Goal: Information Seeking & Learning: Learn about a topic

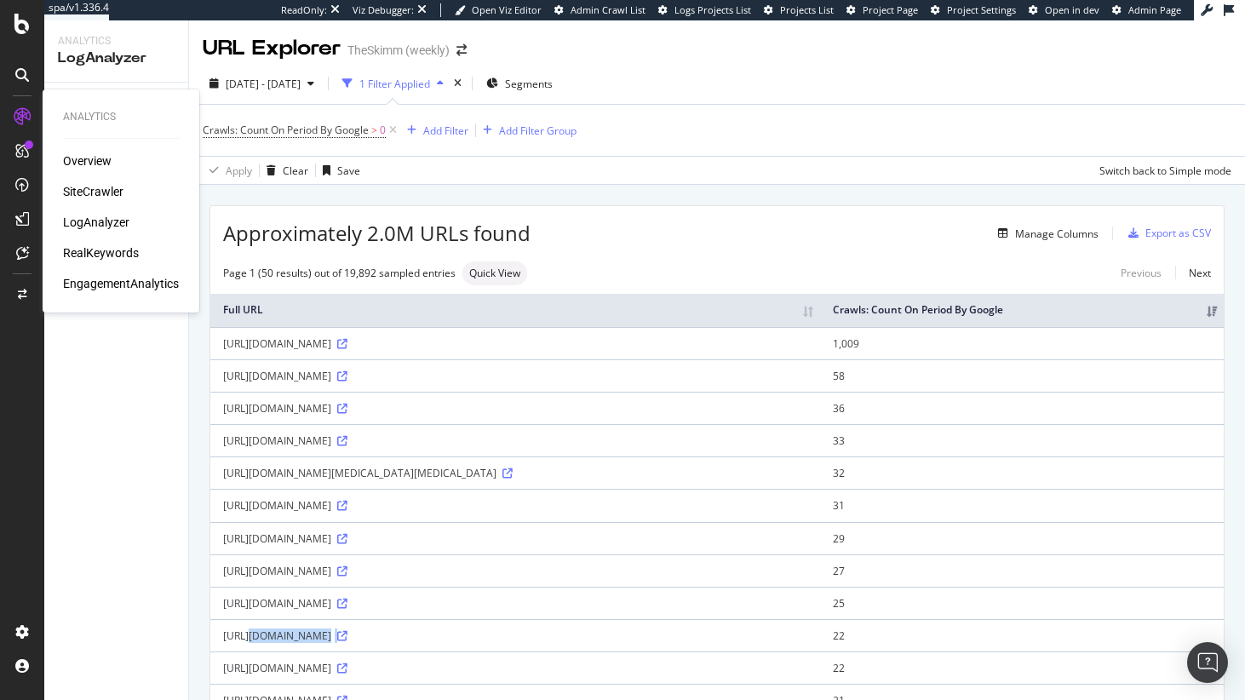
click at [81, 189] on div "SiteCrawler" at bounding box center [93, 191] width 60 height 17
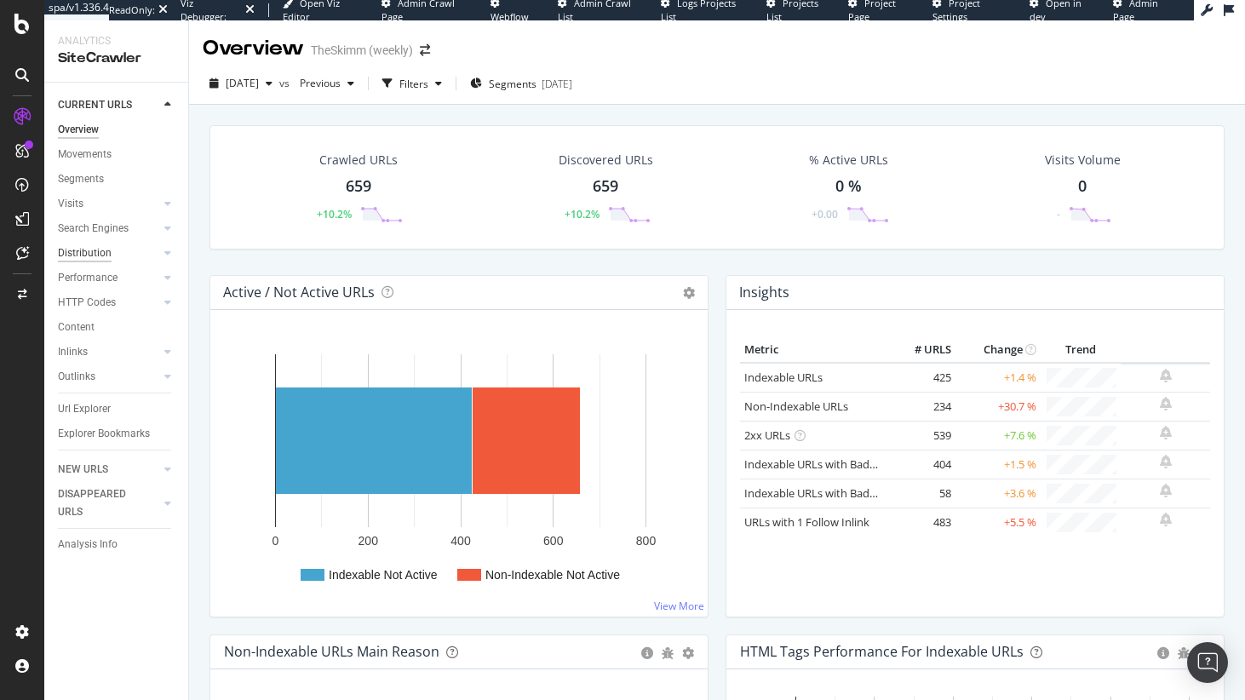
click at [96, 260] on div "Distribution" at bounding box center [85, 253] width 54 height 18
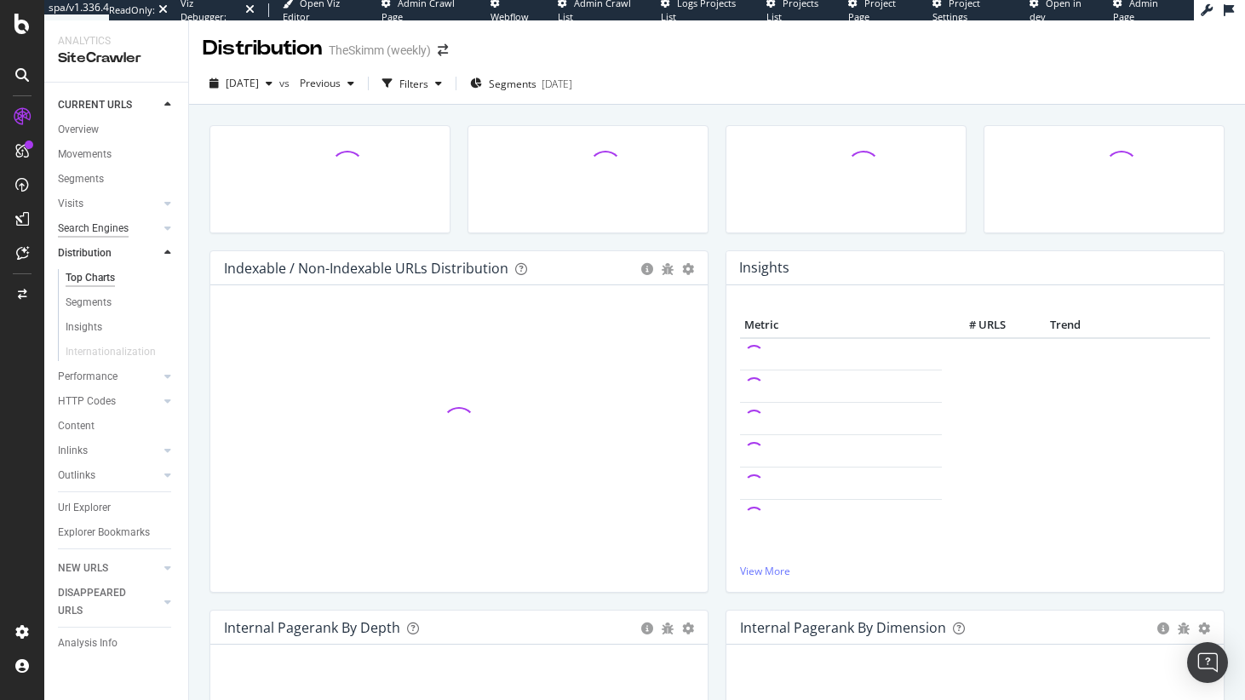
click at [112, 230] on div "Search Engines" at bounding box center [93, 229] width 71 height 18
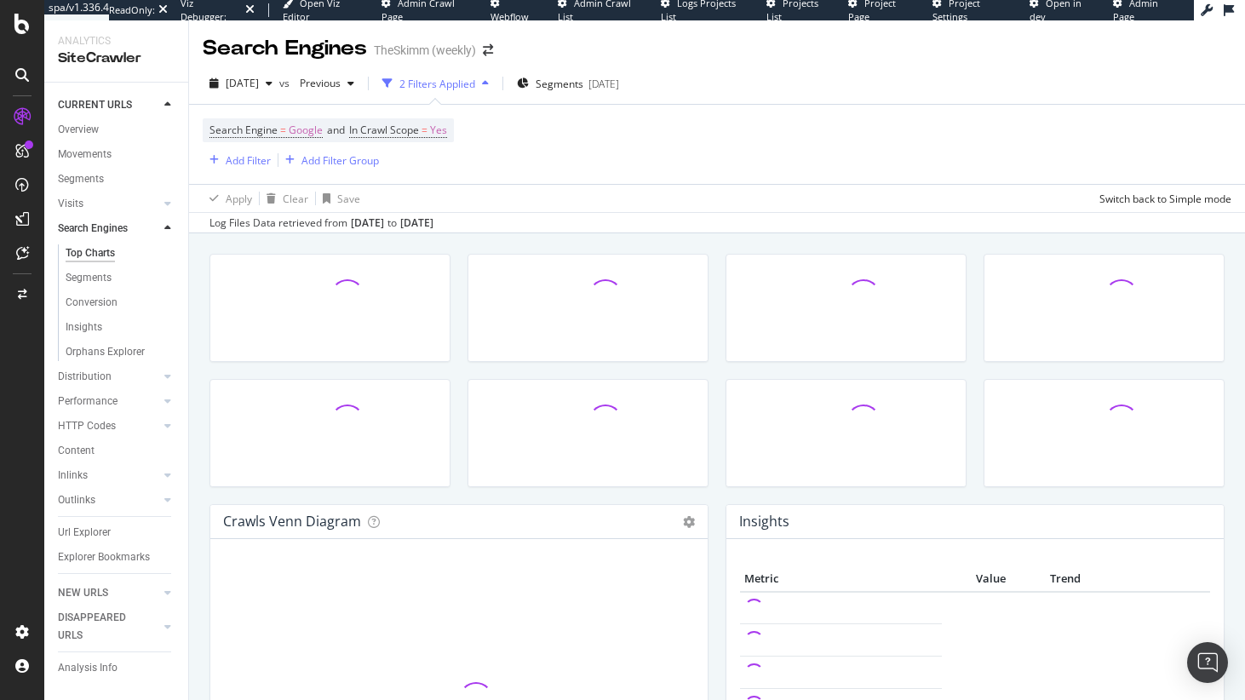
click at [111, 215] on div "Visits" at bounding box center [123, 204] width 130 height 25
click at [111, 206] on link "Visits" at bounding box center [108, 204] width 101 height 18
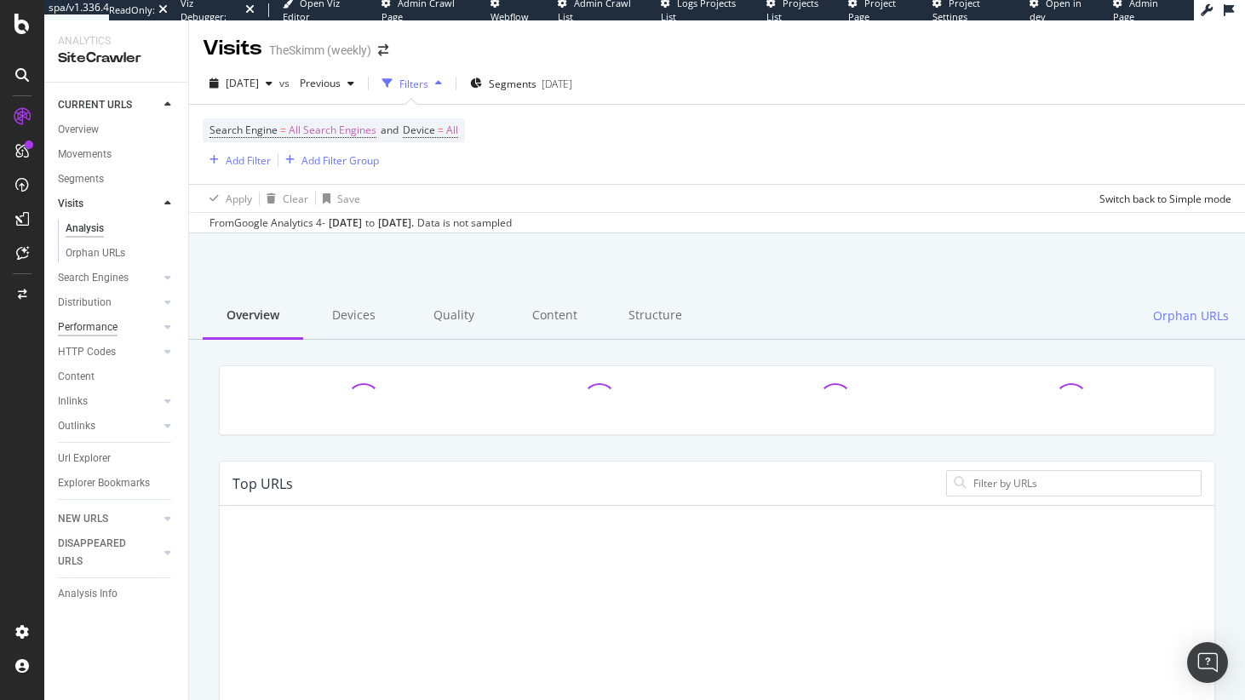
click at [111, 325] on div "Performance" at bounding box center [88, 327] width 60 height 18
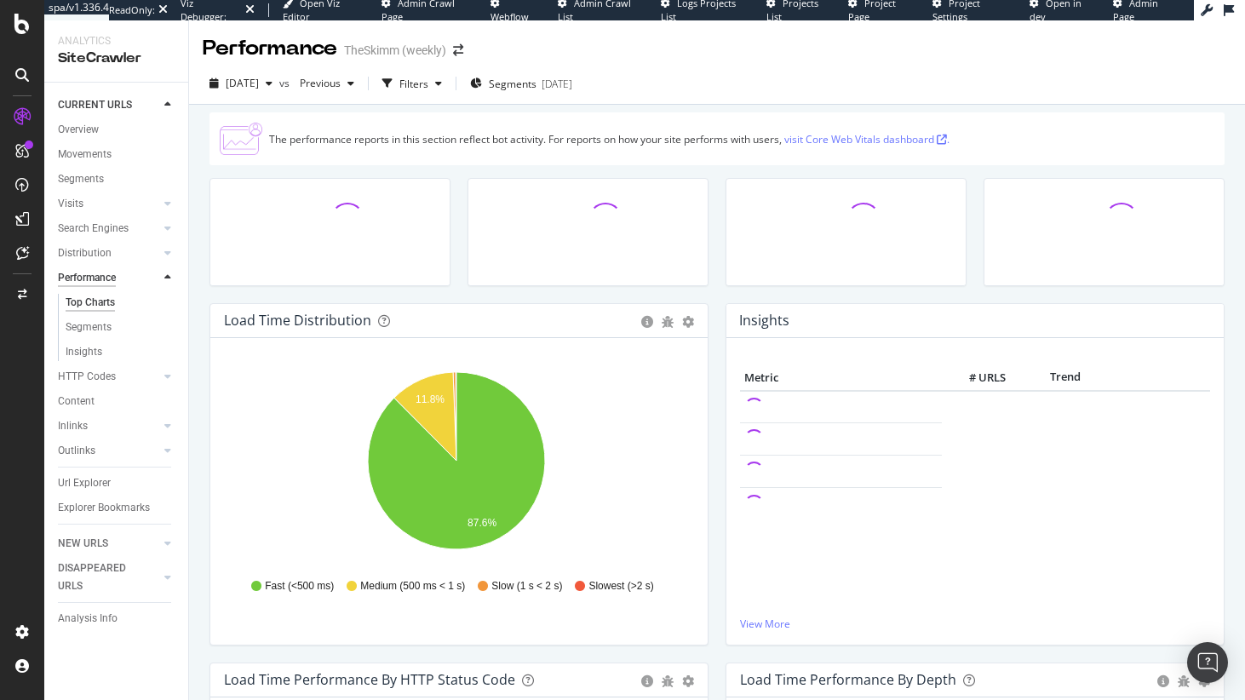
click at [115, 278] on div "Performance" at bounding box center [87, 278] width 58 height 18
click at [118, 254] on link "Distribution" at bounding box center [108, 253] width 101 height 18
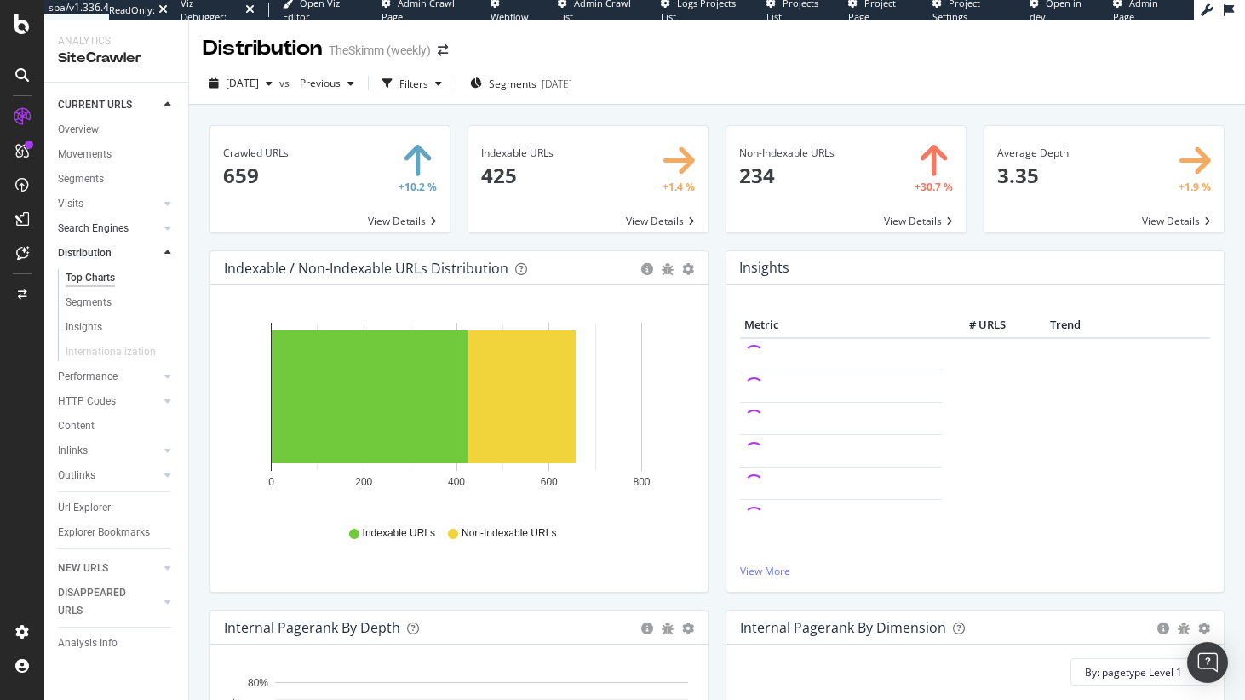
click at [132, 231] on link "Search Engines" at bounding box center [108, 229] width 101 height 18
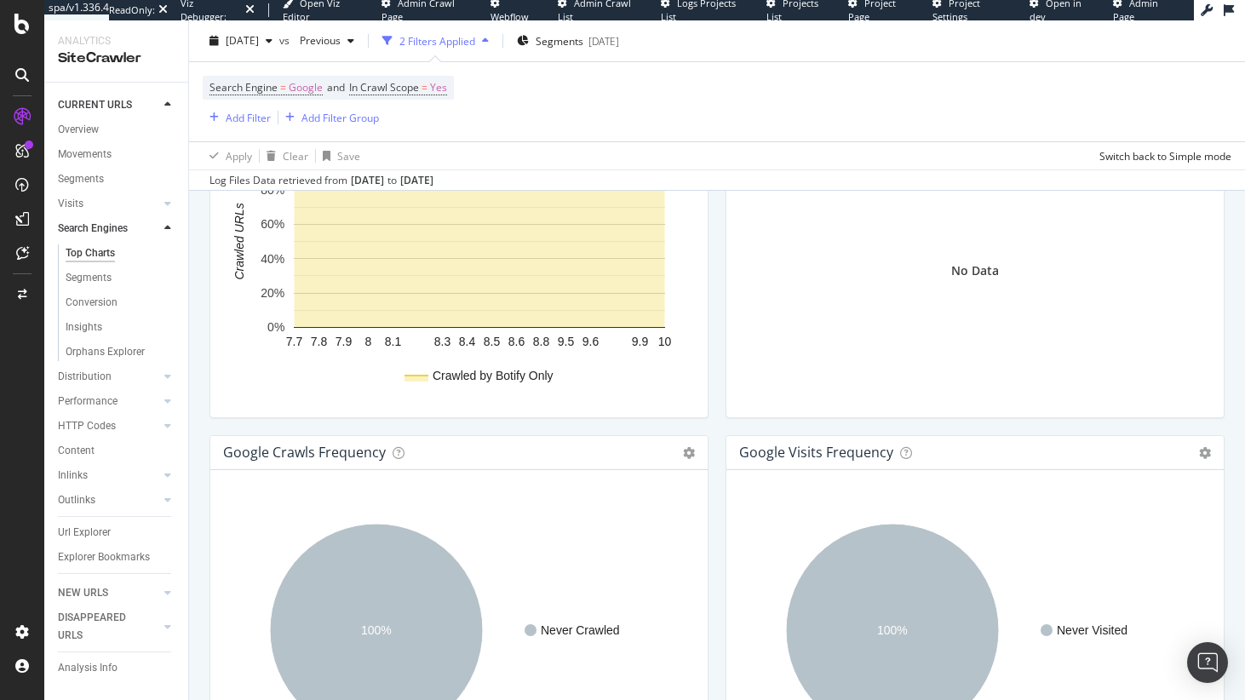
scroll to position [2020, 0]
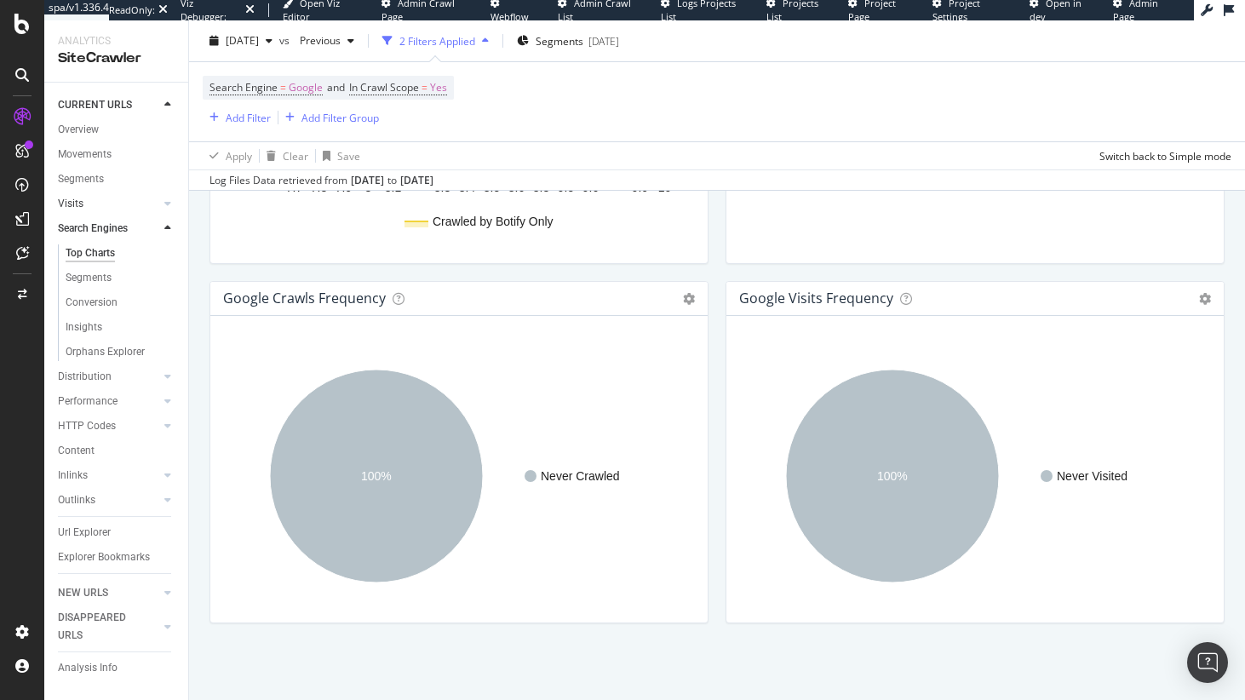
click at [95, 195] on link "Visits" at bounding box center [108, 204] width 101 height 18
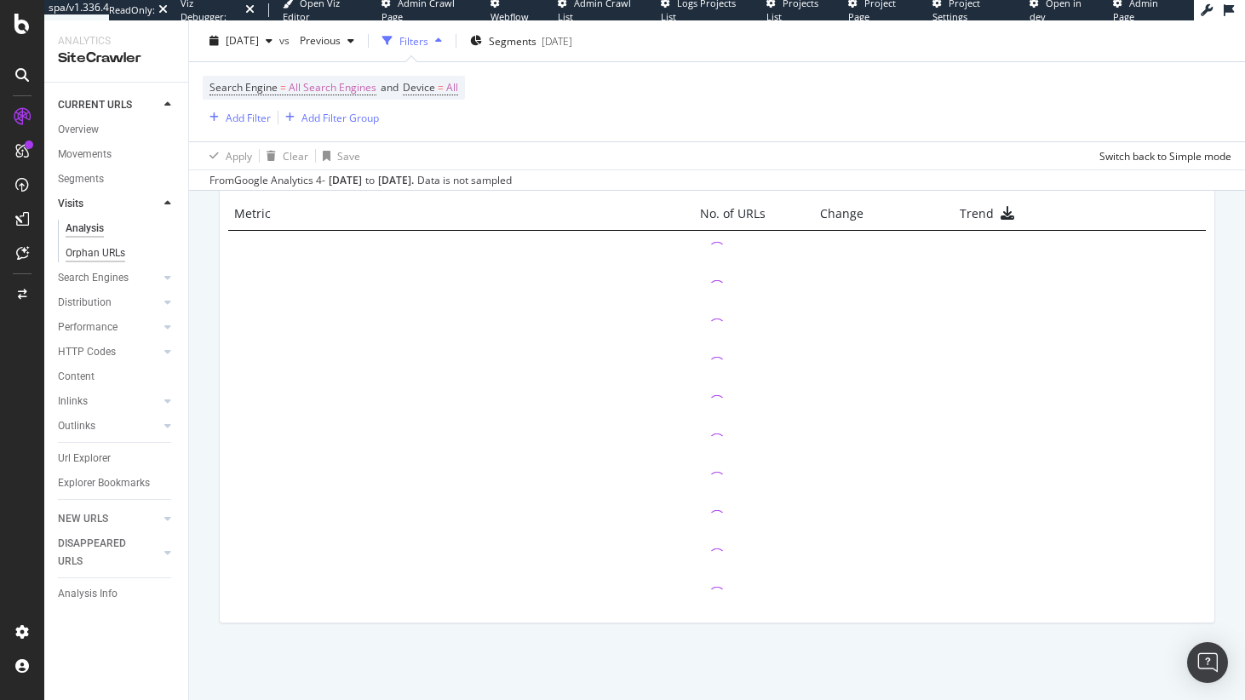
scroll to position [2022, 0]
click at [91, 247] on div "Orphan URLs" at bounding box center [96, 253] width 60 height 18
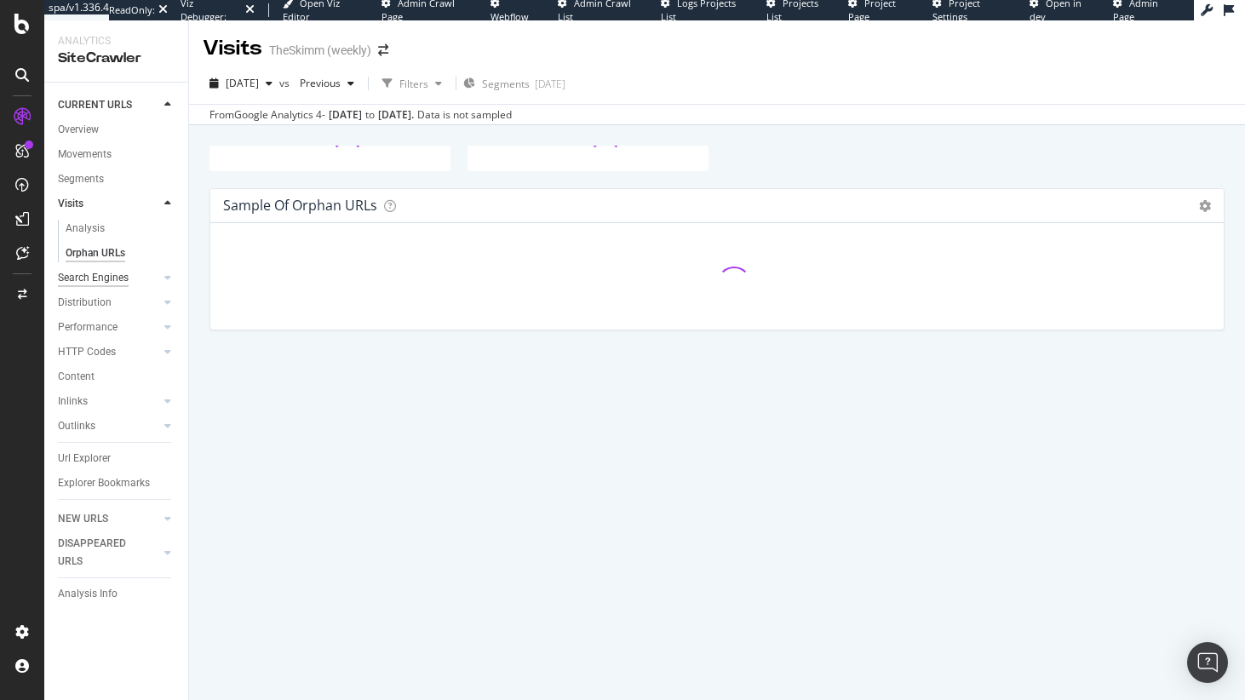
click at [109, 279] on div "Search Engines" at bounding box center [93, 278] width 71 height 18
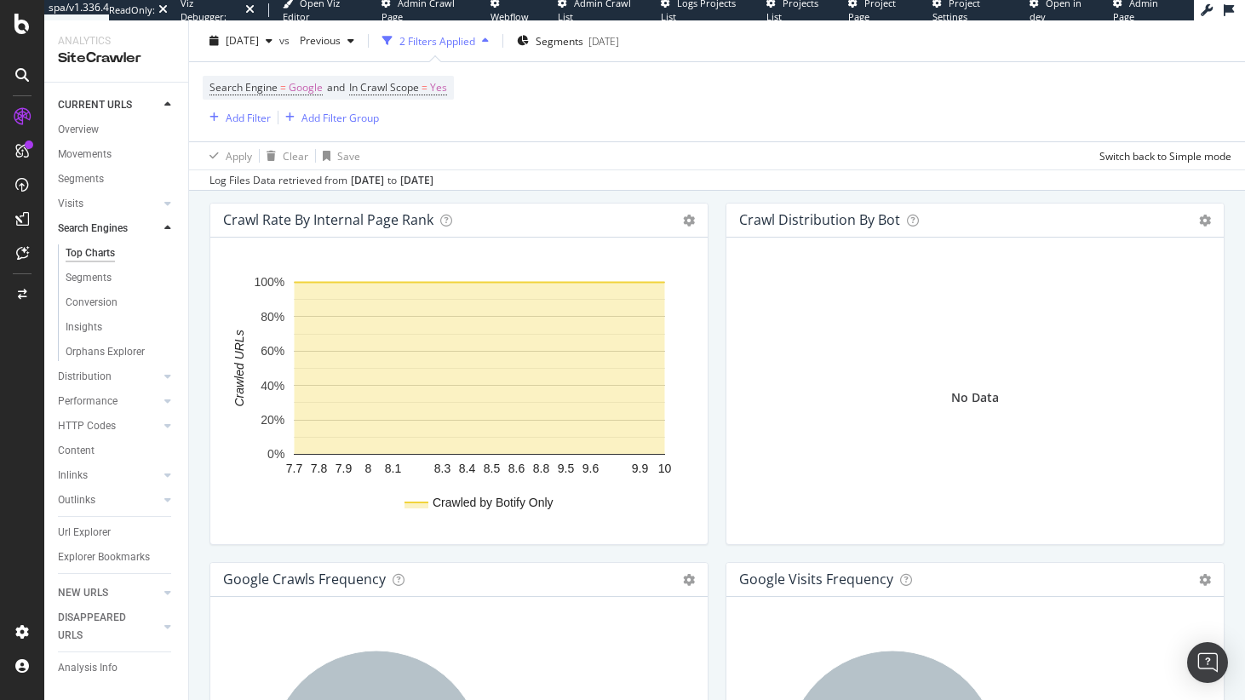
scroll to position [2020, 0]
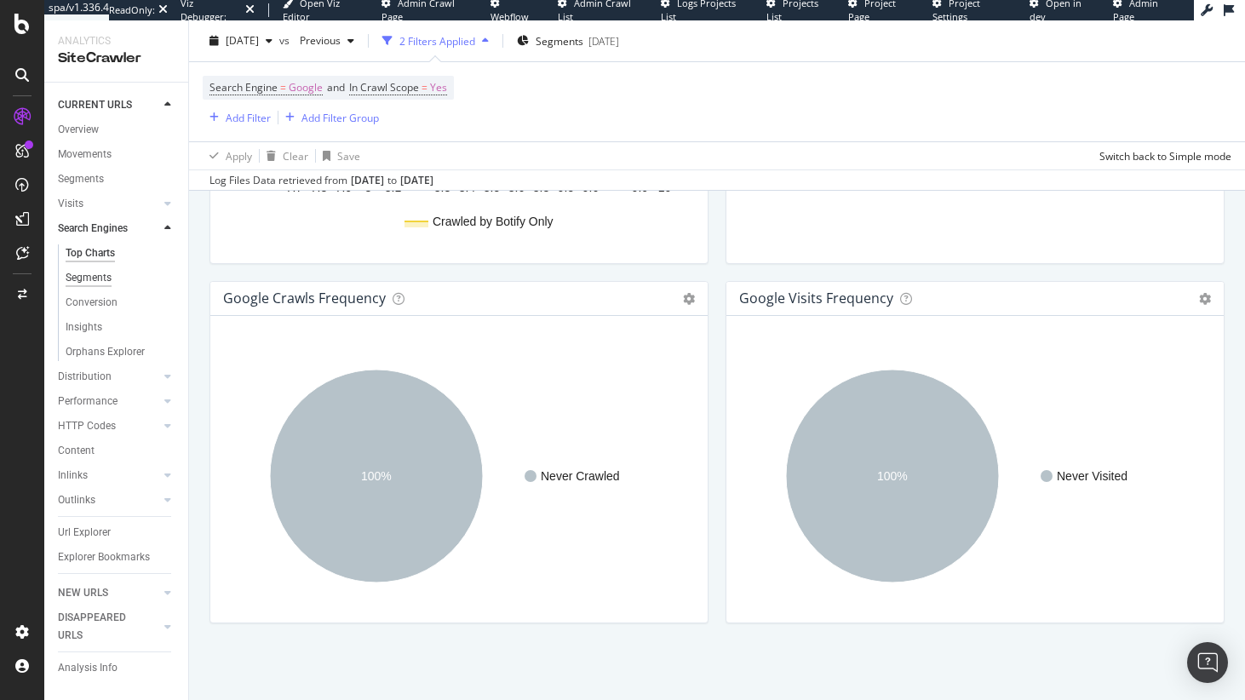
click at [109, 283] on div "Segments" at bounding box center [89, 278] width 46 height 18
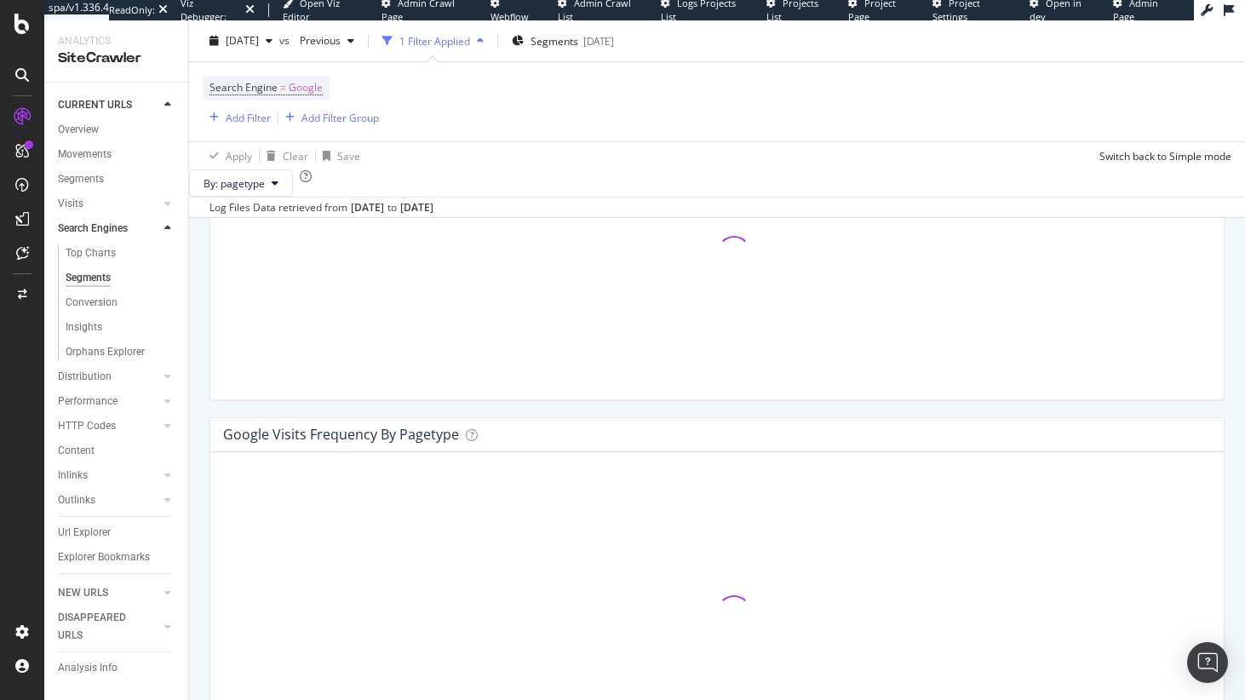
scroll to position [2076, 0]
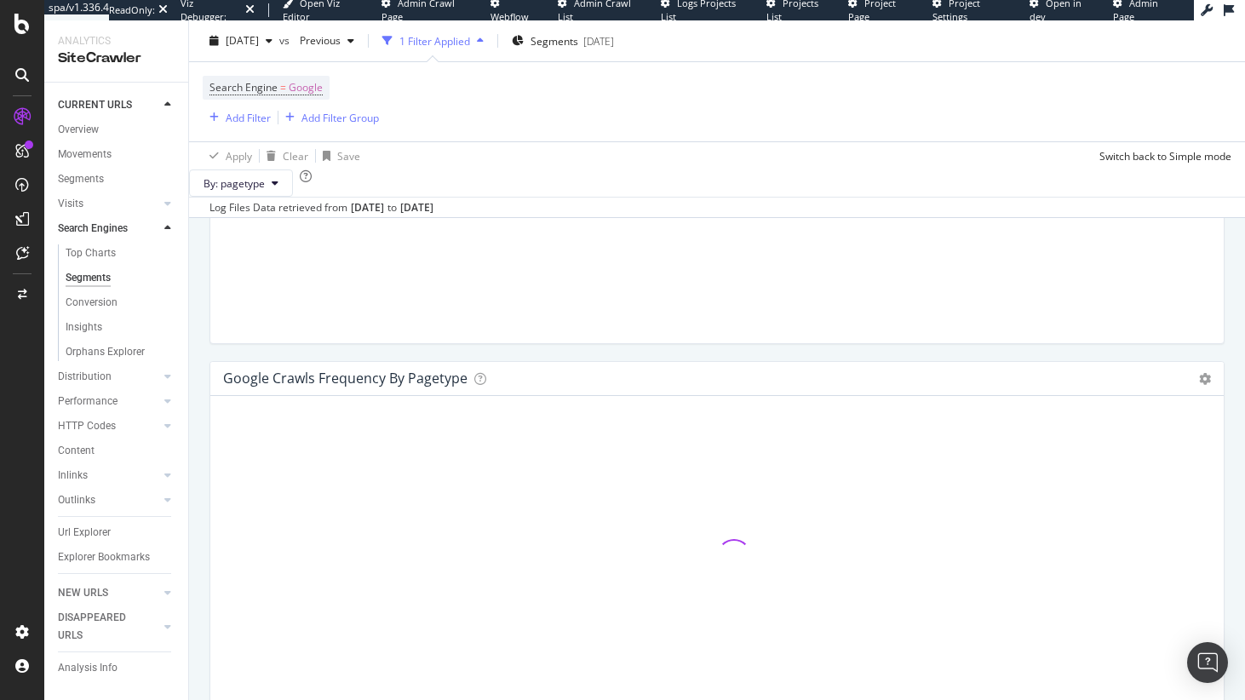
drag, startPoint x: 100, startPoint y: 305, endPoint x: 93, endPoint y: 339, distance: 34.9
click at [100, 305] on div "Conversion" at bounding box center [92, 303] width 52 height 18
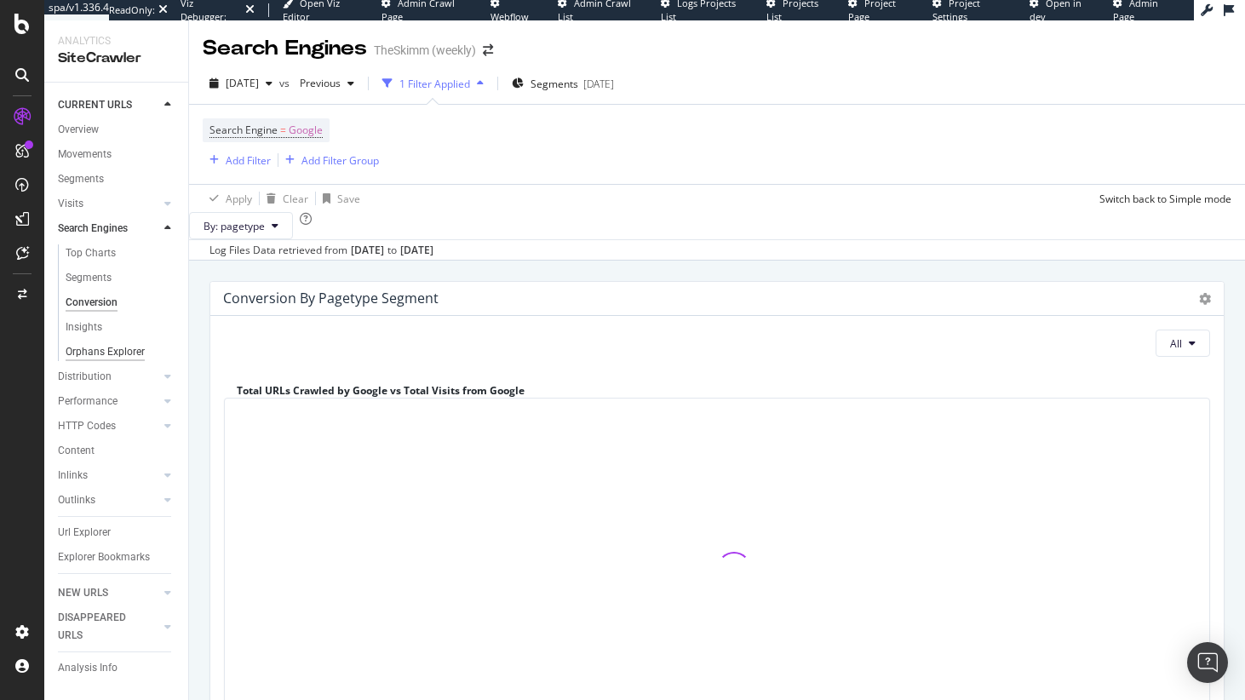
click at [92, 360] on div "Orphans Explorer" at bounding box center [105, 352] width 79 height 18
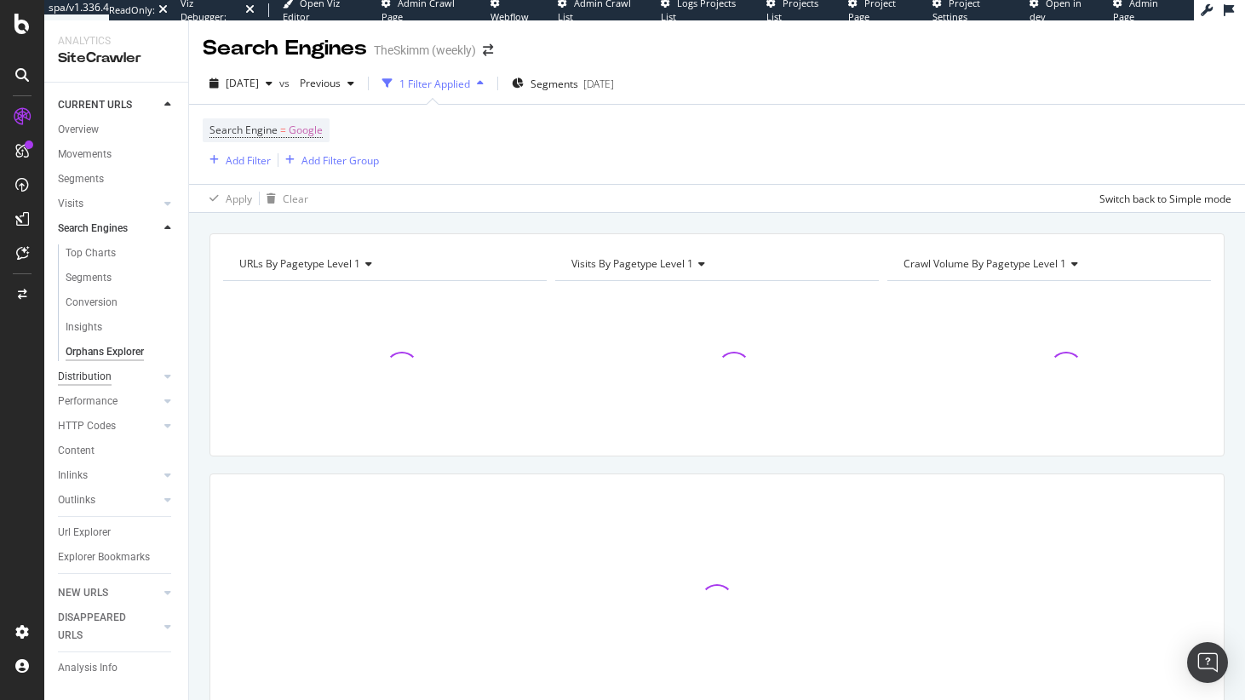
click at [97, 373] on div "Distribution" at bounding box center [85, 377] width 54 height 18
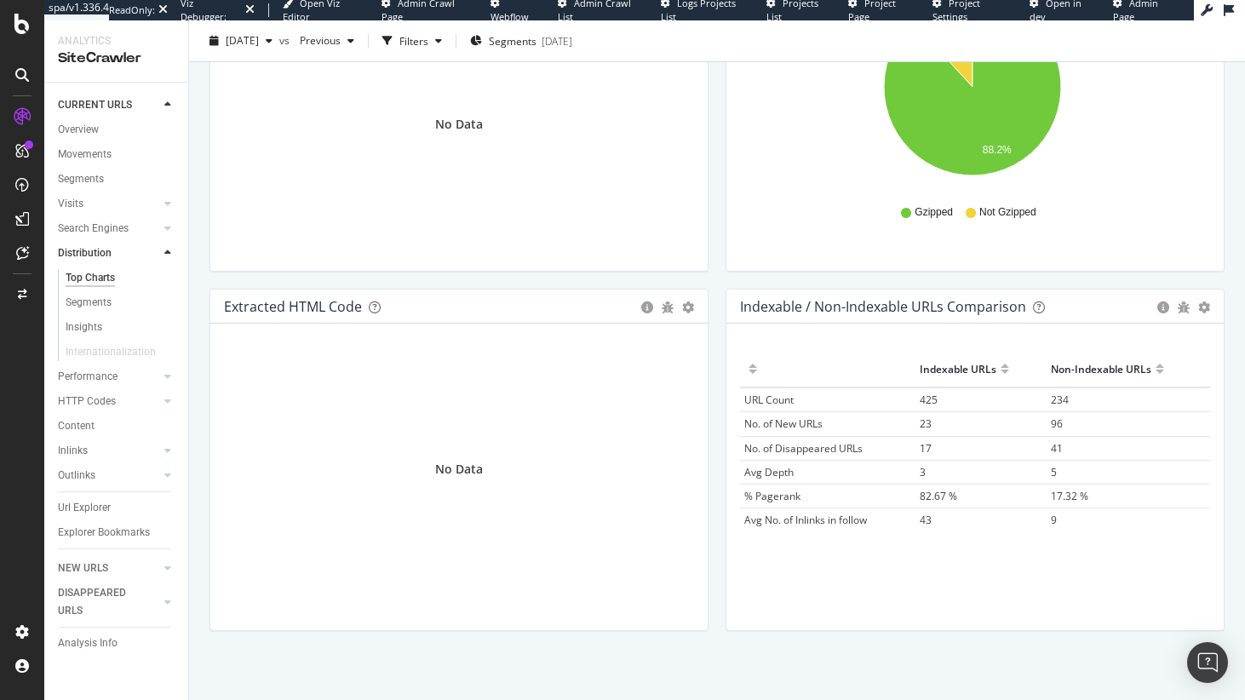
scroll to position [2484, 0]
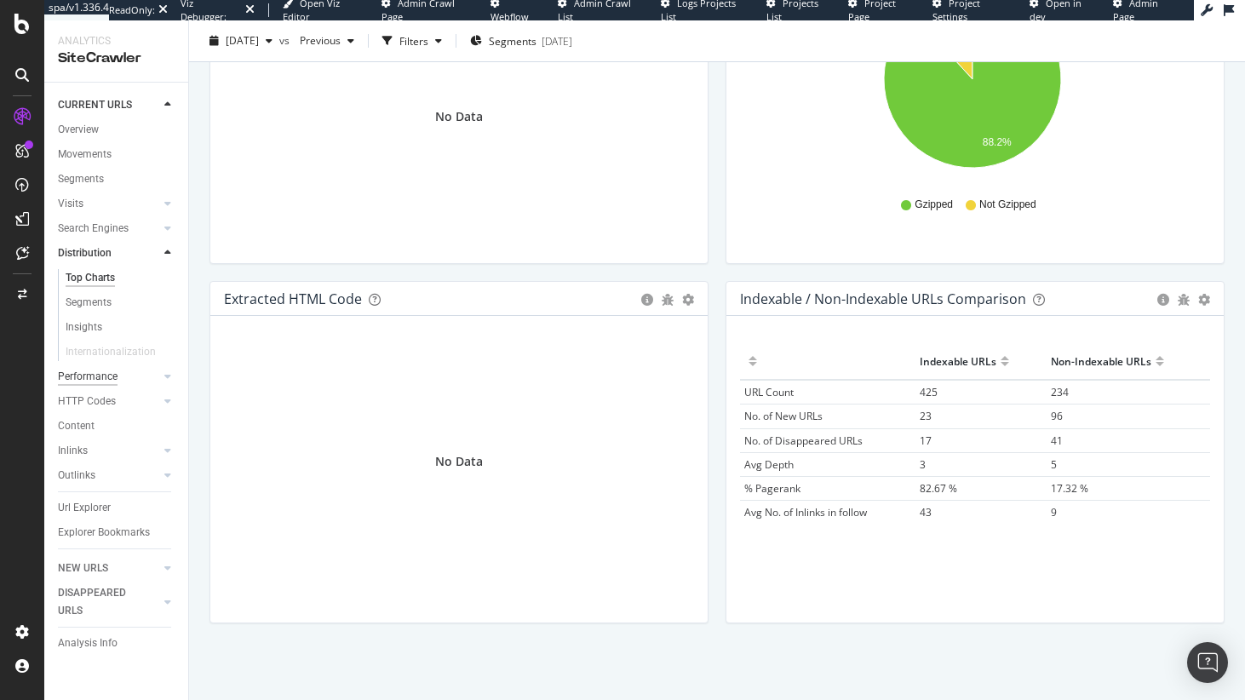
click at [106, 381] on div "Performance" at bounding box center [88, 377] width 60 height 18
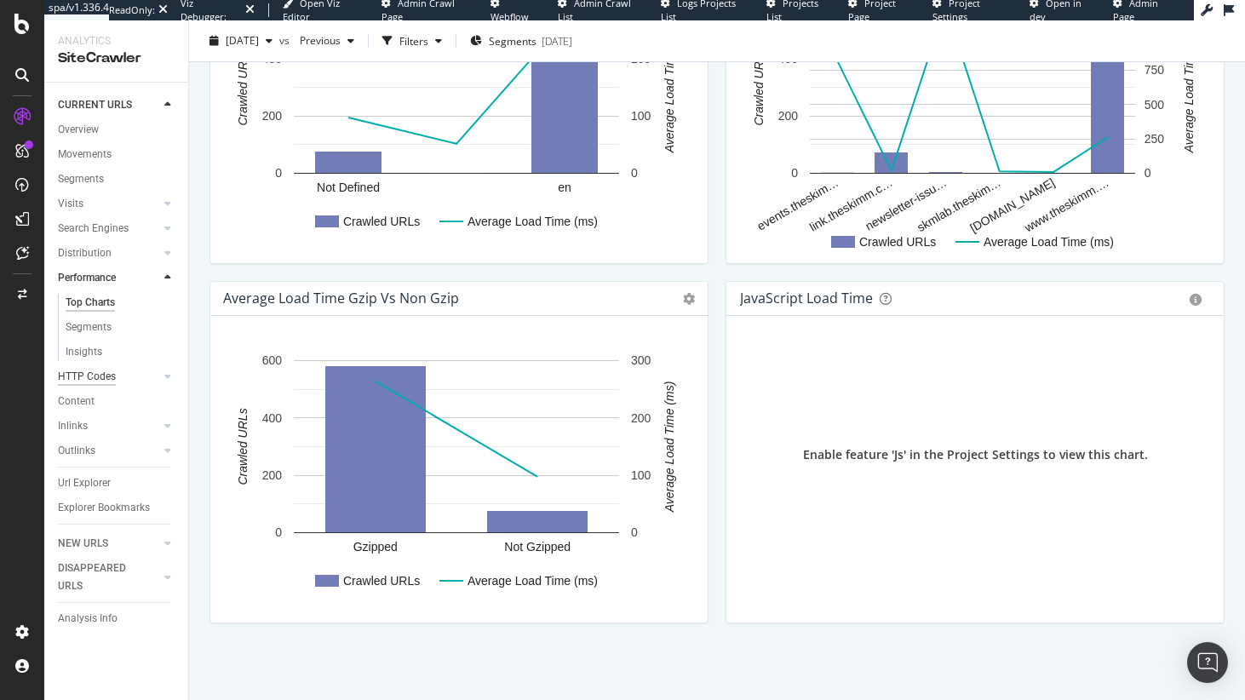
click at [95, 380] on div "HTTP Codes" at bounding box center [87, 377] width 58 height 18
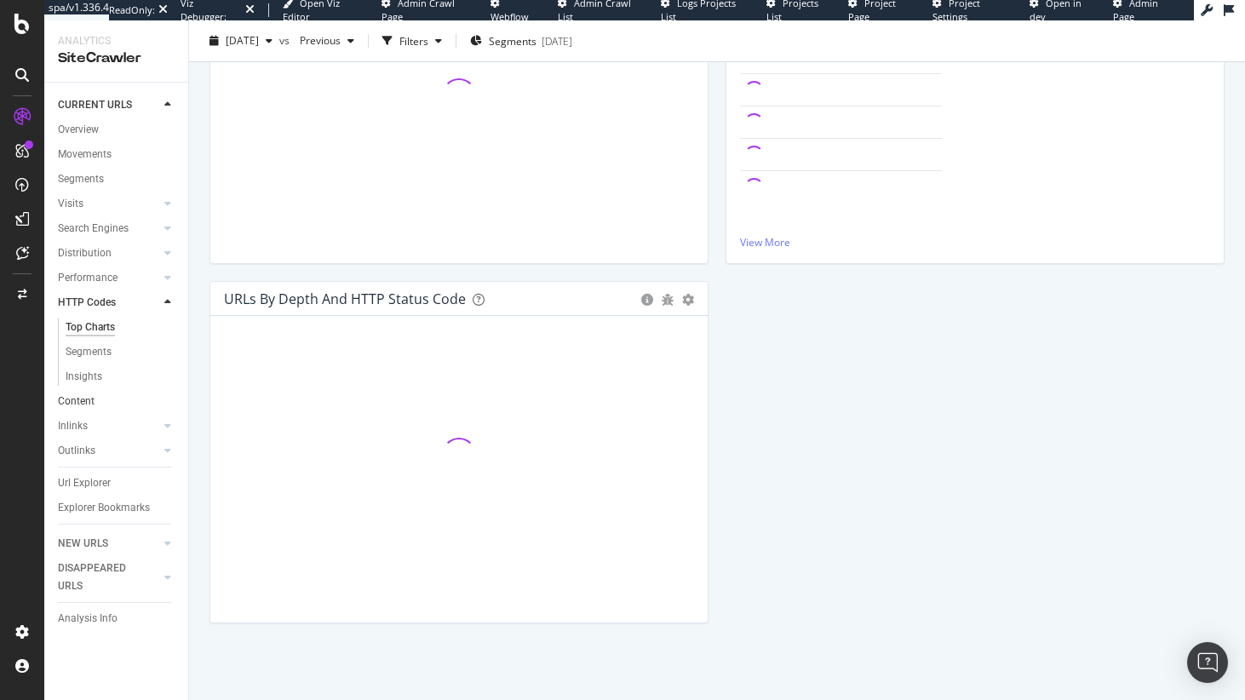
scroll to position [329, 0]
click at [104, 402] on link "Content" at bounding box center [117, 402] width 118 height 18
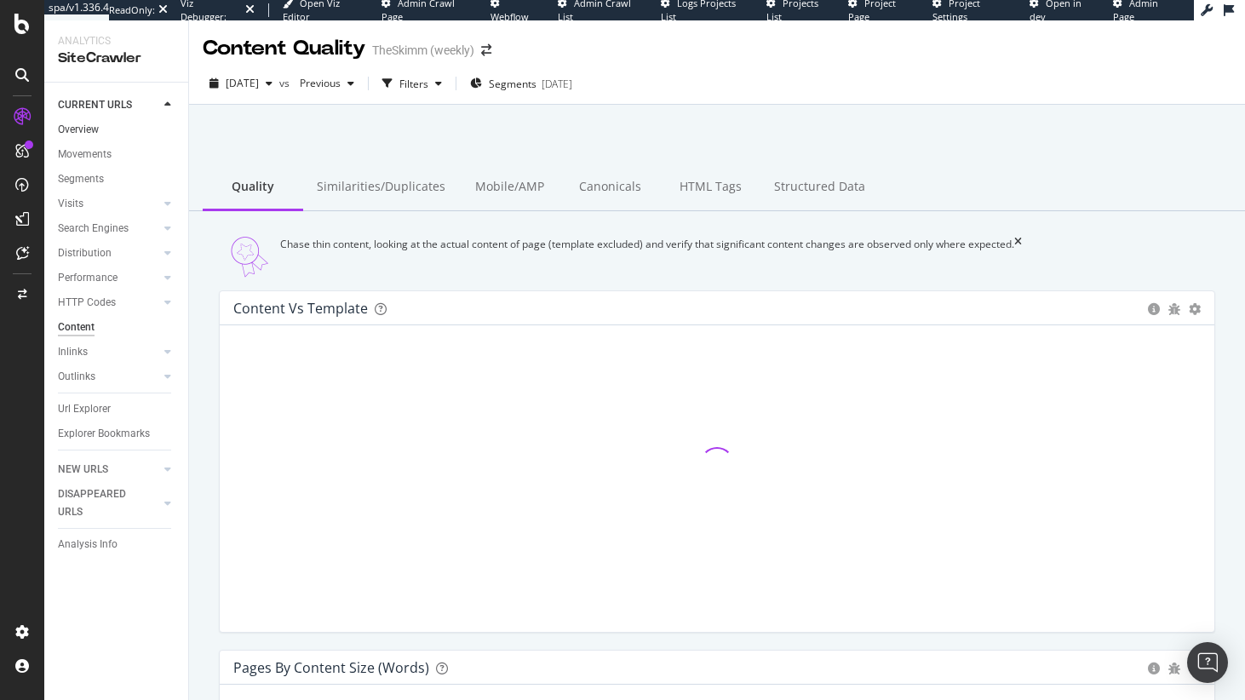
click at [100, 129] on link "Overview" at bounding box center [117, 130] width 118 height 18
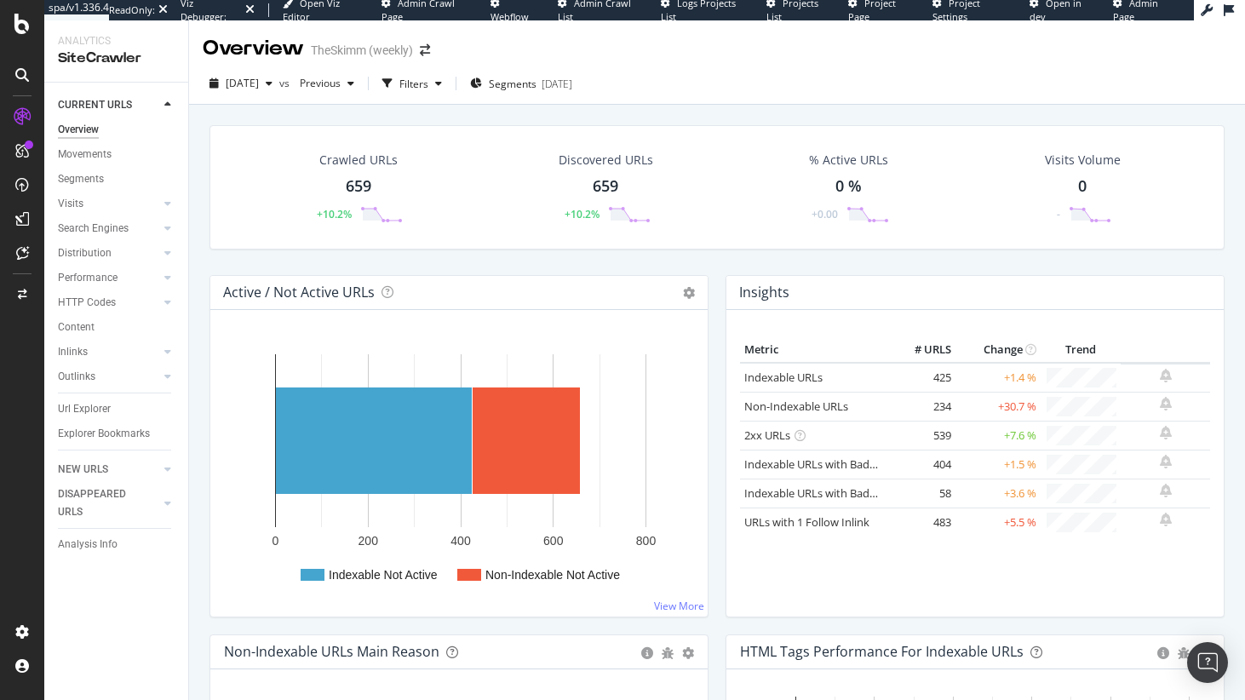
click at [1147, 7] on span "Admin Page" at bounding box center [1135, 10] width 45 height 26
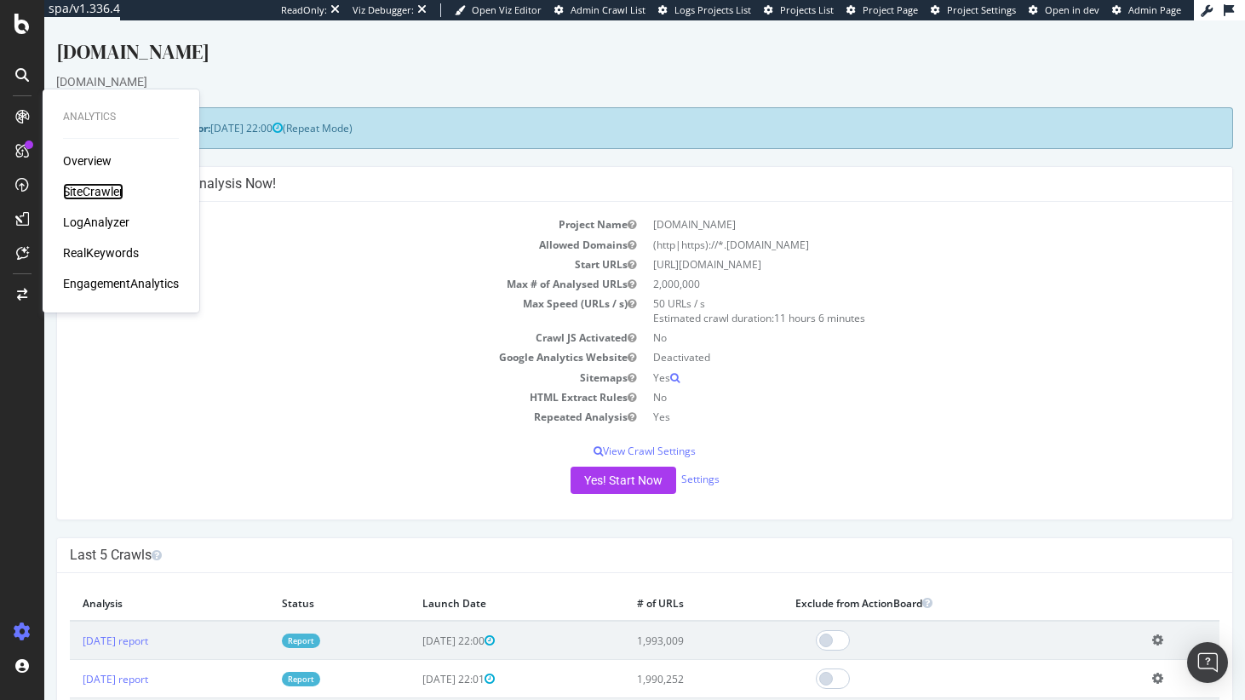
click at [107, 183] on div "SiteCrawler" at bounding box center [93, 191] width 60 height 17
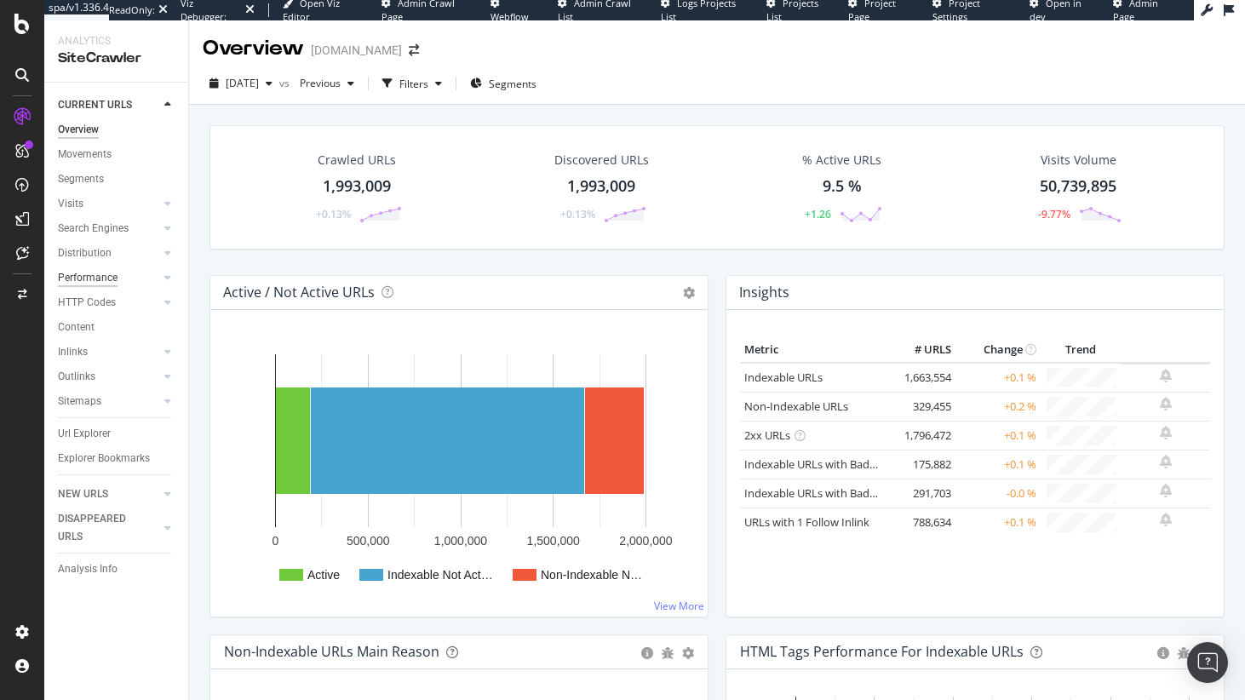
click at [92, 276] on div "Performance" at bounding box center [88, 278] width 60 height 18
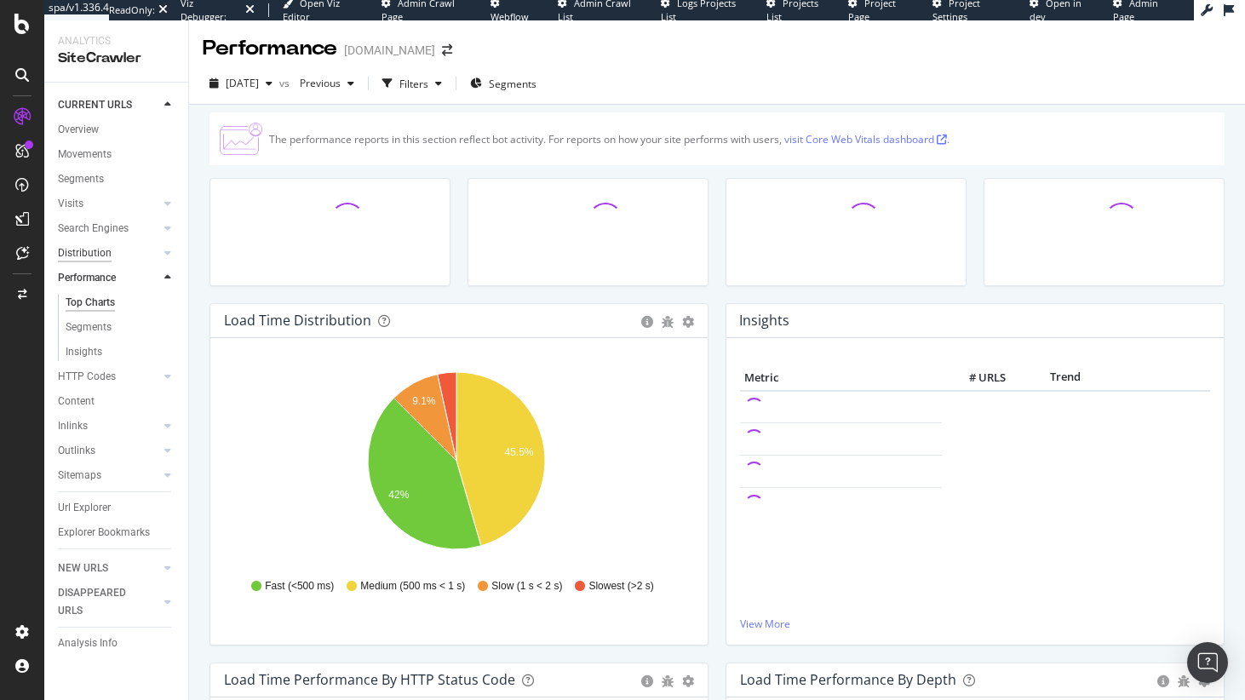
click at [100, 247] on div "Distribution" at bounding box center [85, 253] width 54 height 18
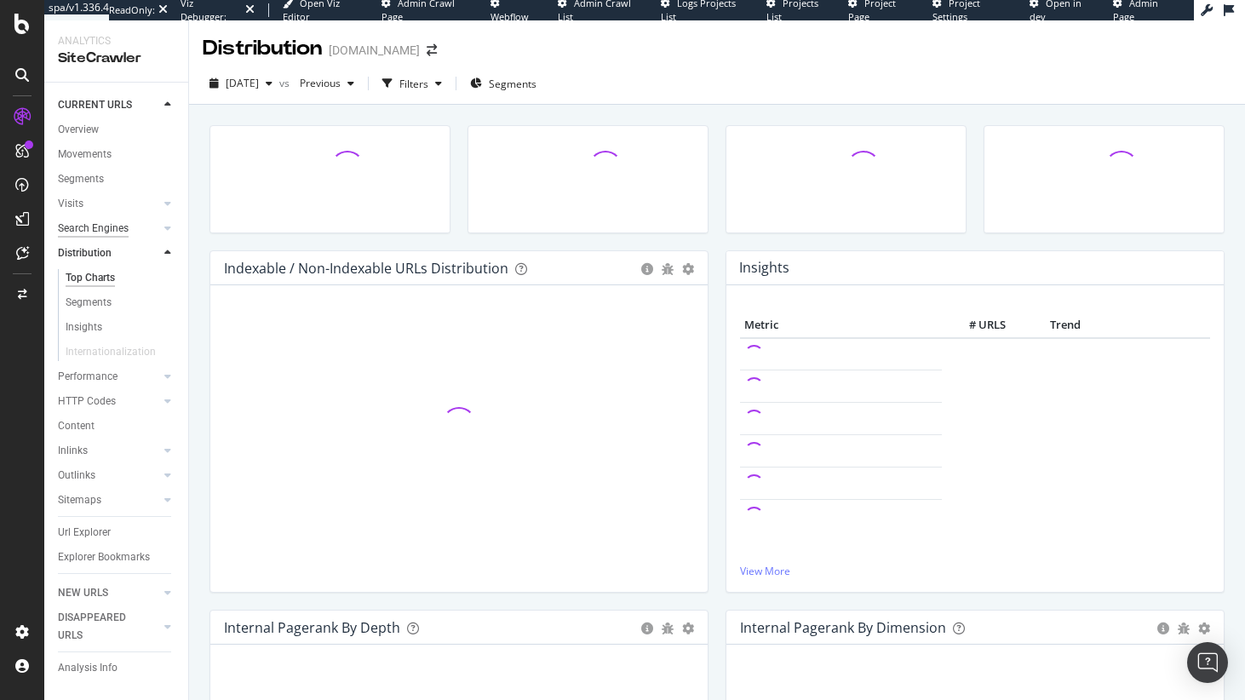
click at [103, 234] on div "Search Engines" at bounding box center [93, 229] width 71 height 18
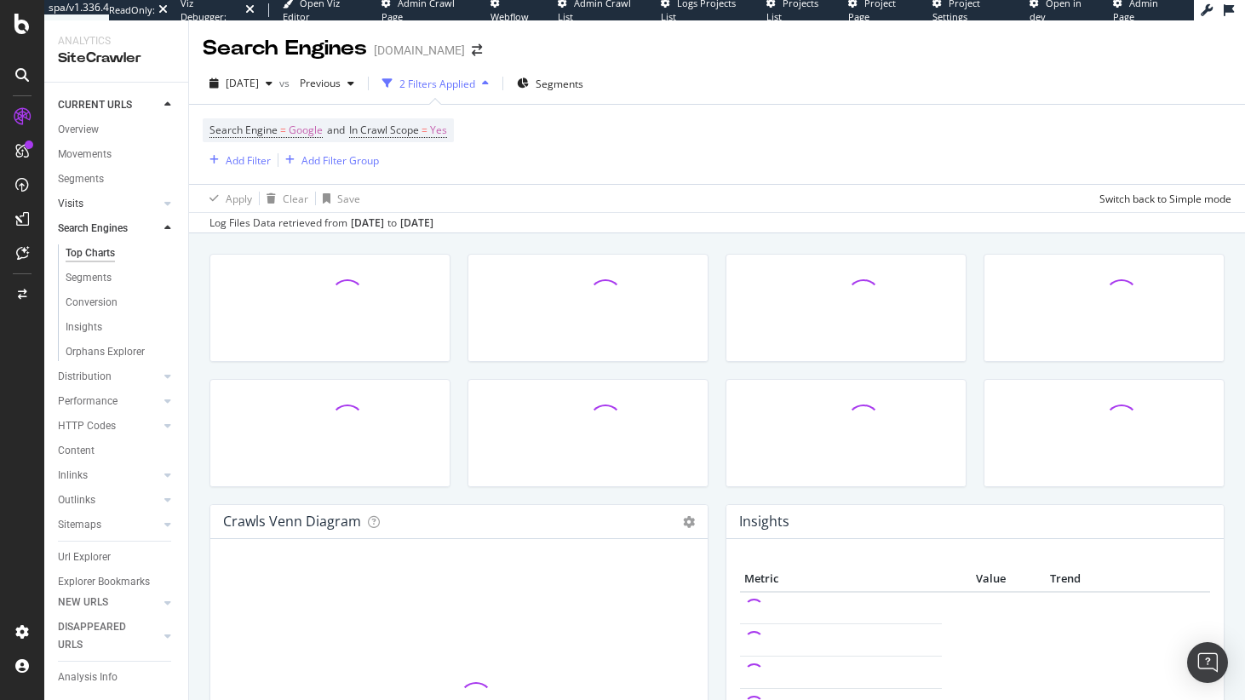
click at [117, 200] on link "Visits" at bounding box center [108, 204] width 101 height 18
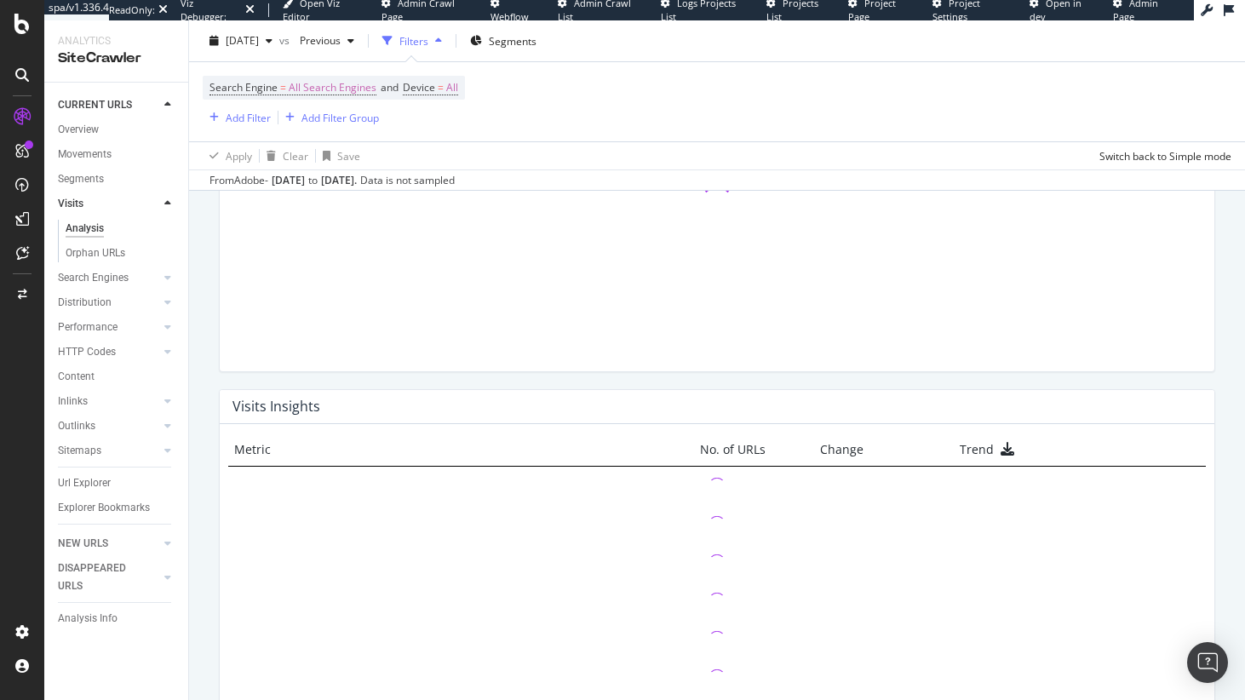
scroll to position [1968, 0]
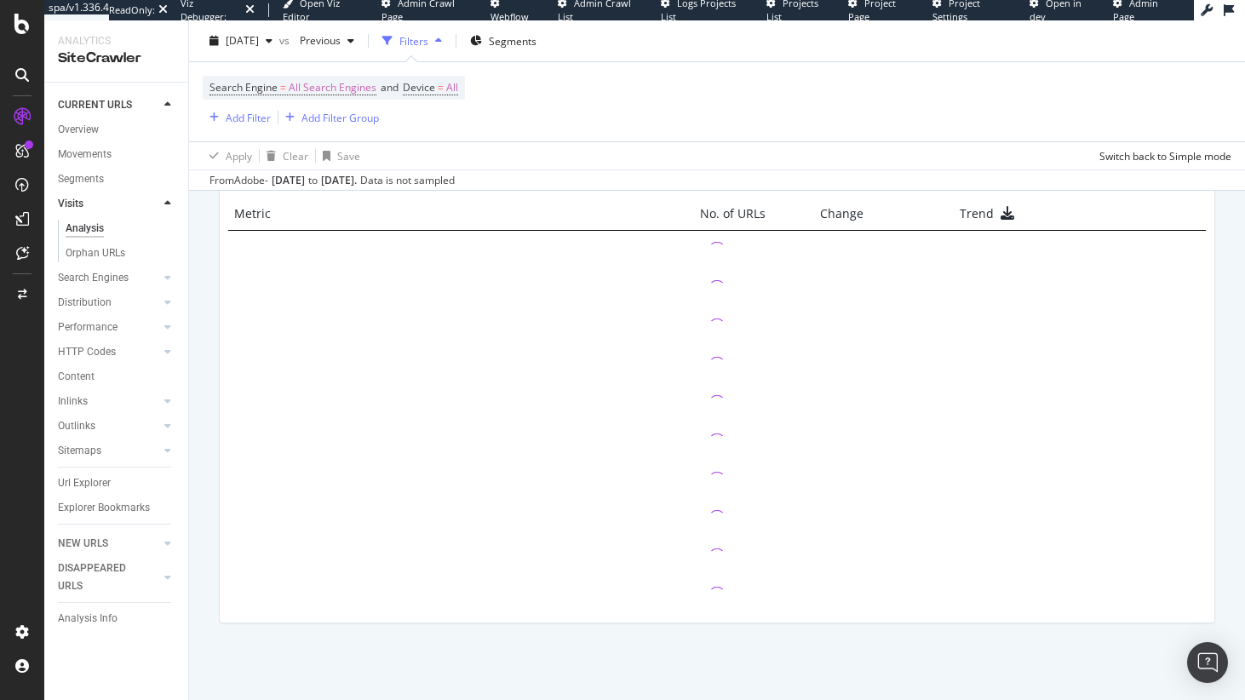
click at [91, 467] on div at bounding box center [114, 467] width 113 height 1
click at [89, 450] on div "Sitemaps" at bounding box center [79, 451] width 43 height 18
